Goal: Task Accomplishment & Management: Complete application form

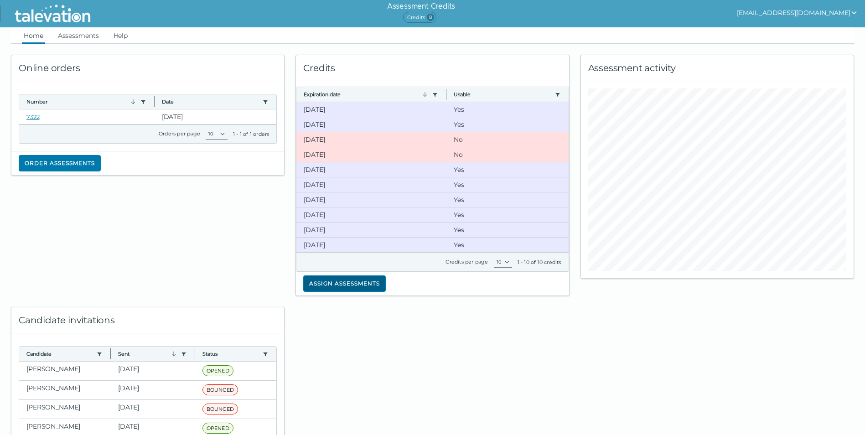
click at [342, 287] on button "Assign assessments" at bounding box center [344, 283] width 83 height 16
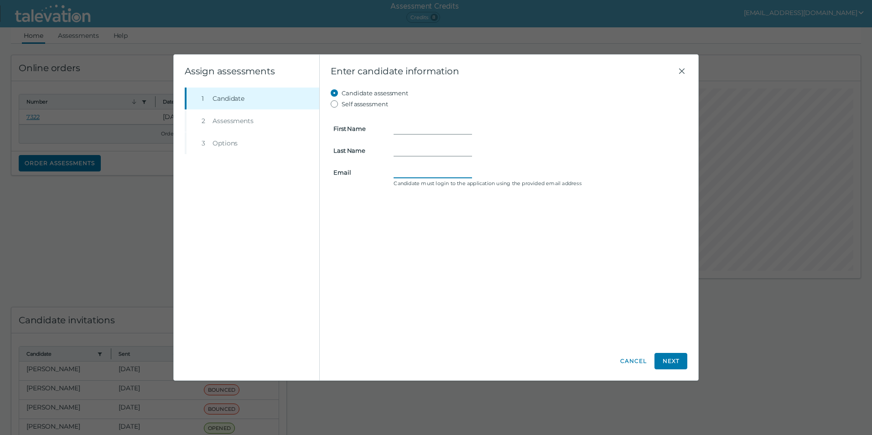
paste input "[EMAIL_ADDRESS][DOMAIN_NAME]"
type input "[EMAIL_ADDRESS][DOMAIN_NAME]"
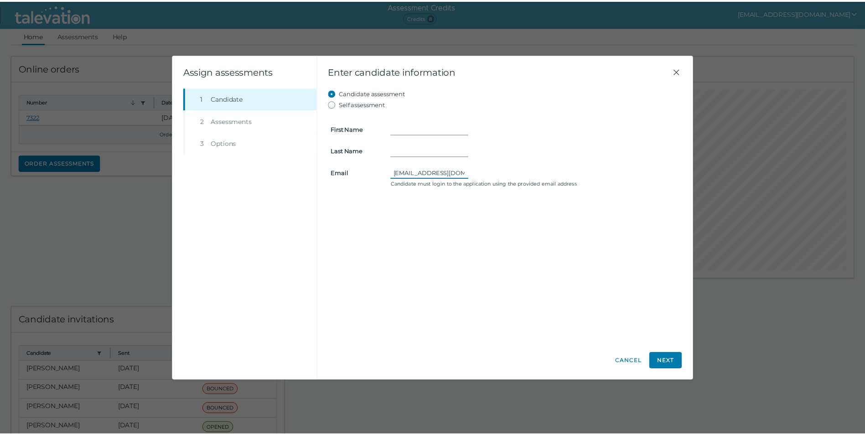
scroll to position [0, 0]
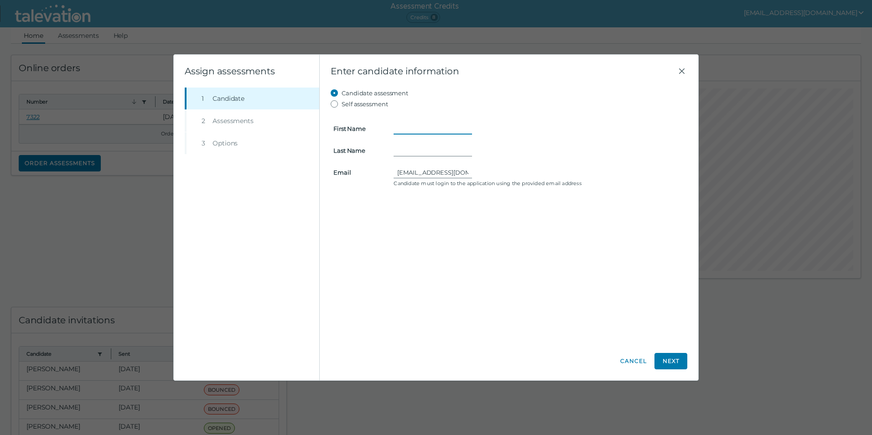
paste input "[PERSON_NAME]"
drag, startPoint x: 457, startPoint y: 130, endPoint x: 428, endPoint y: 130, distance: 29.6
click at [428, 130] on input "[PERSON_NAME]" at bounding box center [432, 128] width 78 height 11
type input "Savannah"
click at [416, 149] on input "Last Name" at bounding box center [432, 150] width 78 height 11
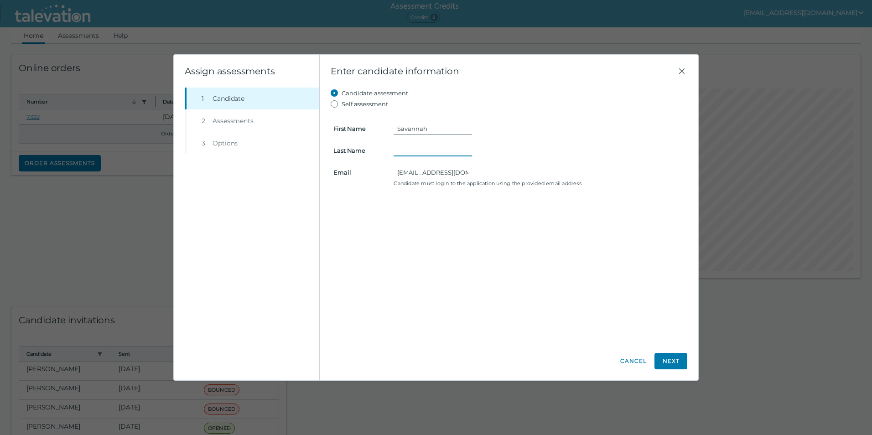
paste input "[PERSON_NAME]"
type input "[PERSON_NAME]"
click at [672, 358] on button "Next" at bounding box center [670, 361] width 33 height 16
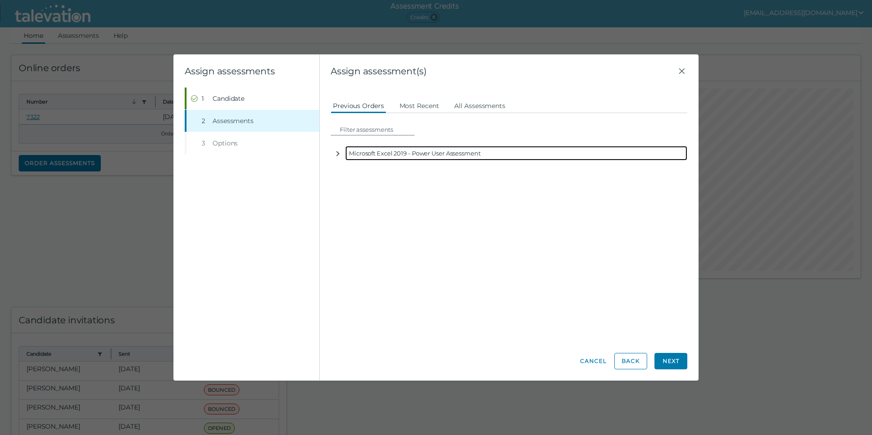
click at [339, 153] on icon "button" at bounding box center [337, 153] width 3 height 5
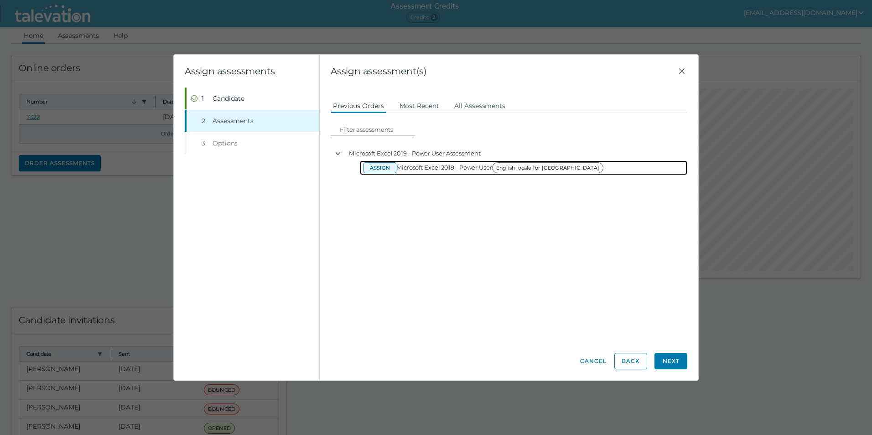
click at [391, 168] on button "Assign" at bounding box center [379, 167] width 33 height 11
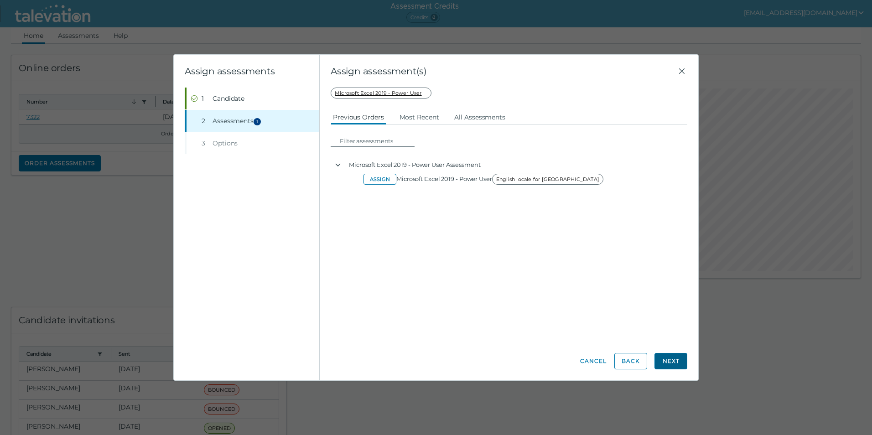
click at [668, 366] on button "Next" at bounding box center [670, 361] width 33 height 16
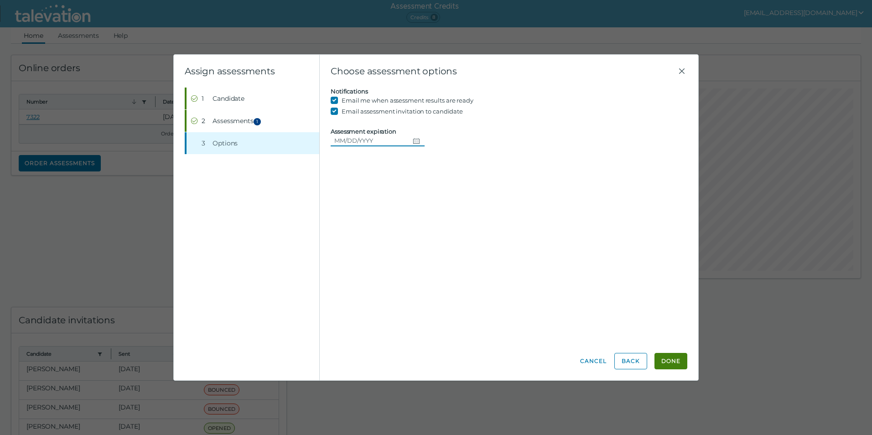
click at [413, 141] on icon "Choose date" at bounding box center [416, 140] width 7 height 7
click at [398, 251] on button "20" at bounding box center [395, 251] width 16 height 16
type input "[DATE]"
click at [681, 361] on button "Done" at bounding box center [670, 361] width 33 height 16
